Goal: Transaction & Acquisition: Purchase product/service

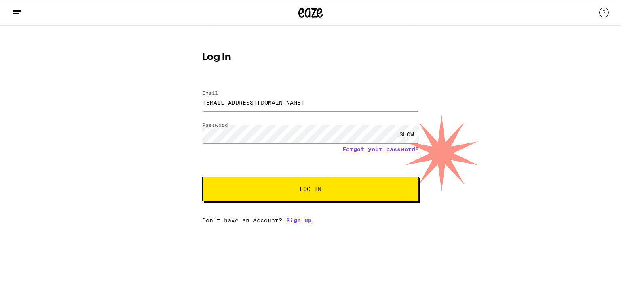
click at [317, 187] on span "Log In" at bounding box center [310, 189] width 22 height 6
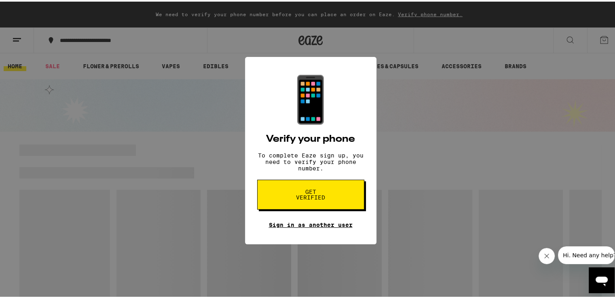
click at [310, 227] on link "Sign in as another user" at bounding box center [311, 223] width 84 height 6
